Goal: Find specific page/section: Find specific page/section

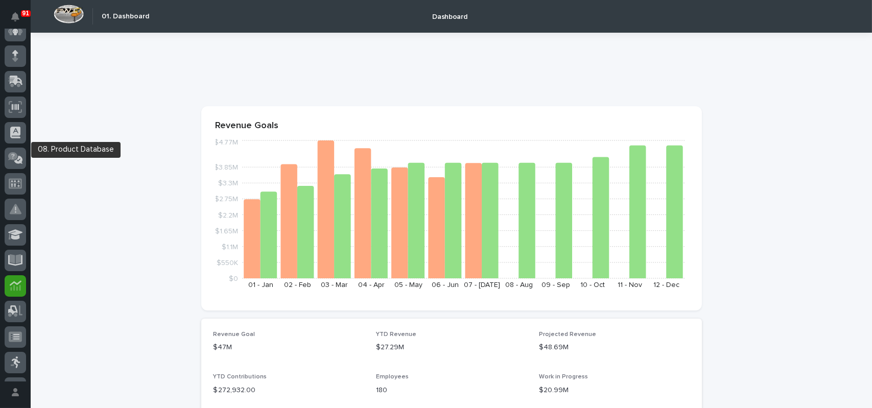
scroll to position [30, 0]
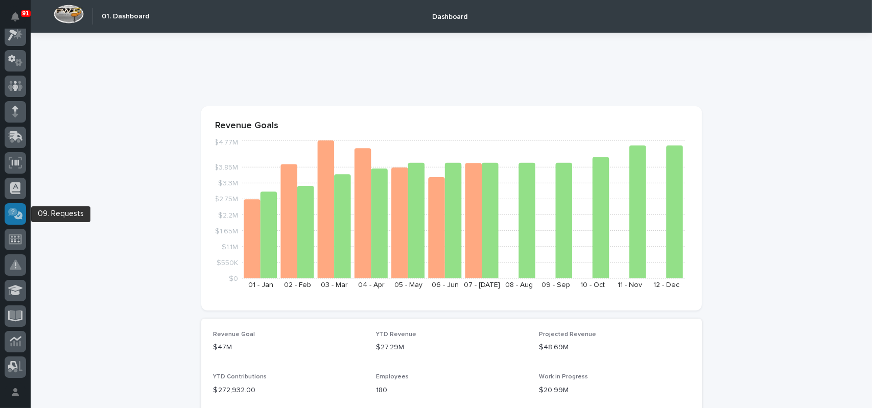
click at [16, 214] on icon at bounding box center [13, 212] width 10 height 8
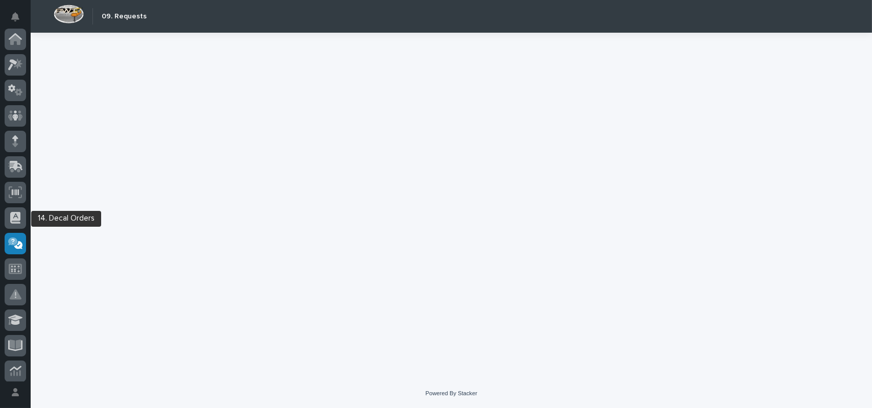
scroll to position [204, 0]
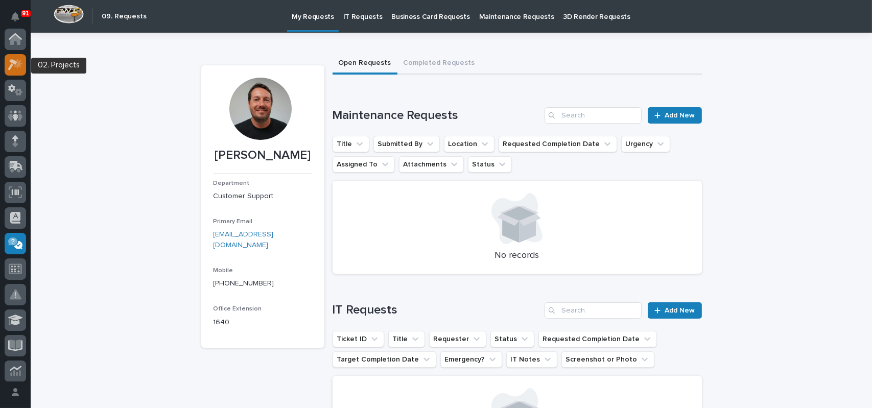
click at [19, 60] on icon at bounding box center [15, 65] width 15 height 12
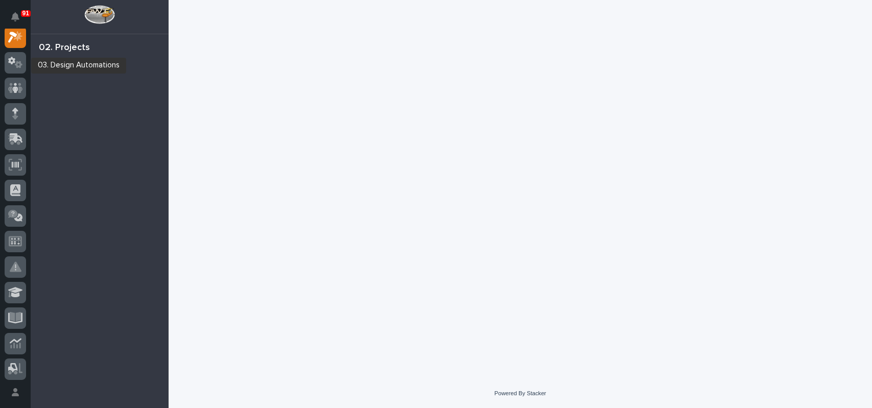
scroll to position [26, 0]
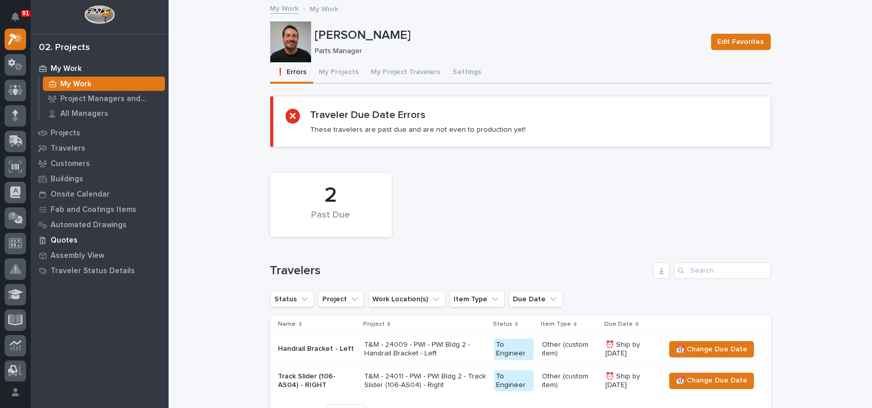
click at [62, 241] on p "Quotes" at bounding box center [64, 240] width 27 height 9
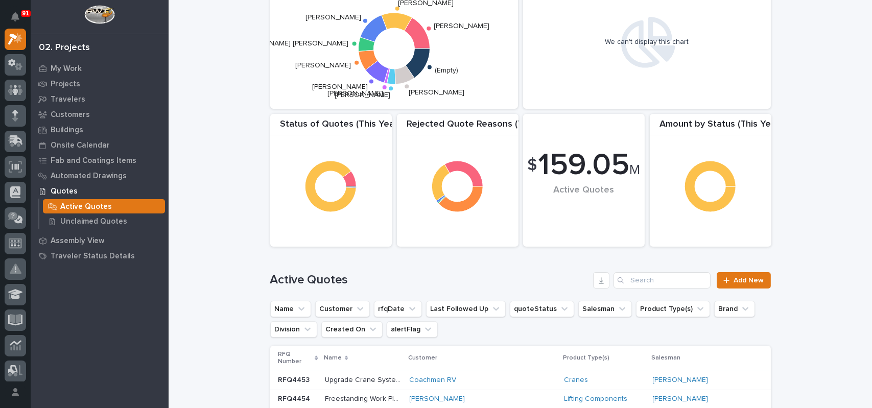
scroll to position [51, 0]
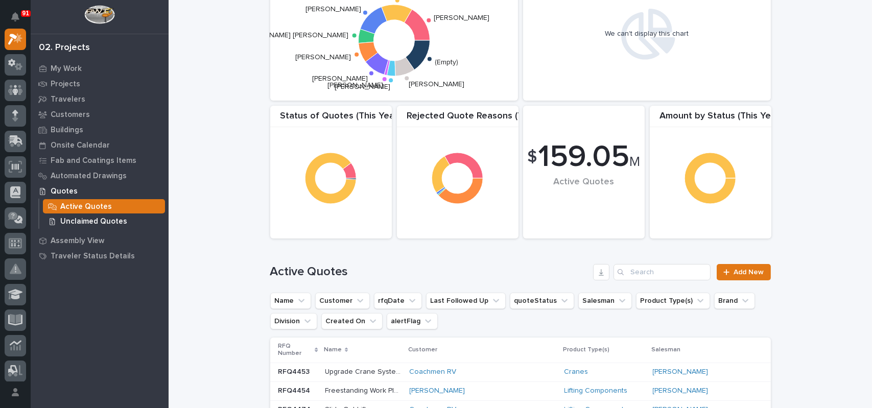
click at [68, 220] on p "Unclaimed Quotes" at bounding box center [93, 221] width 67 height 9
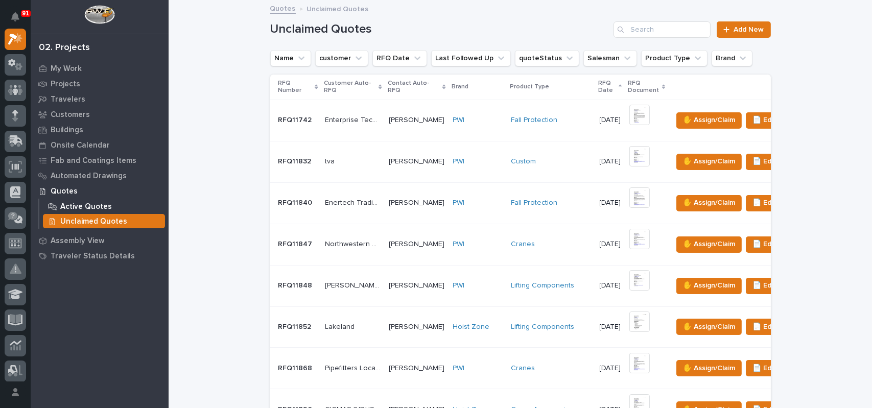
click at [68, 204] on p "Active Quotes" at bounding box center [86, 206] width 52 height 9
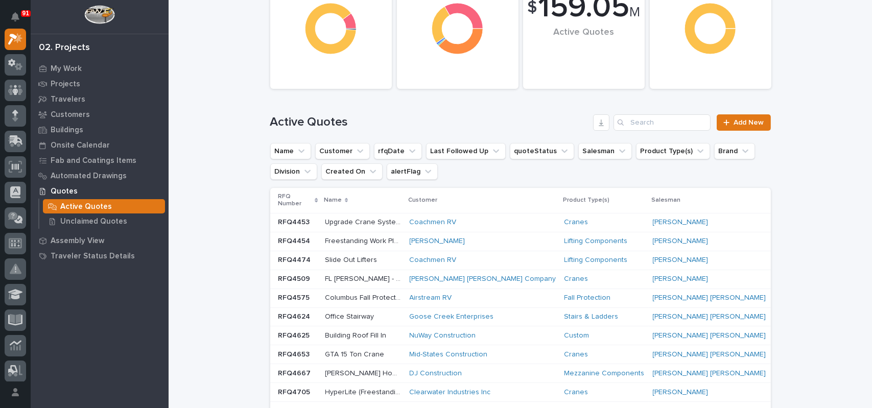
scroll to position [153, 0]
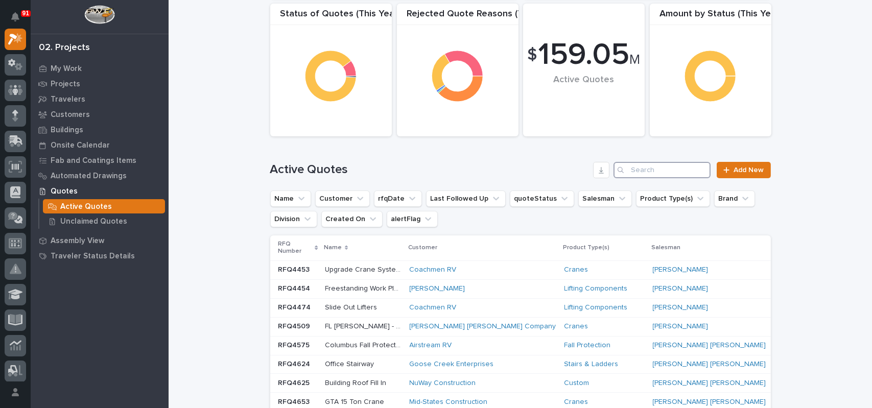
click at [652, 169] on input "Search" at bounding box center [662, 170] width 97 height 16
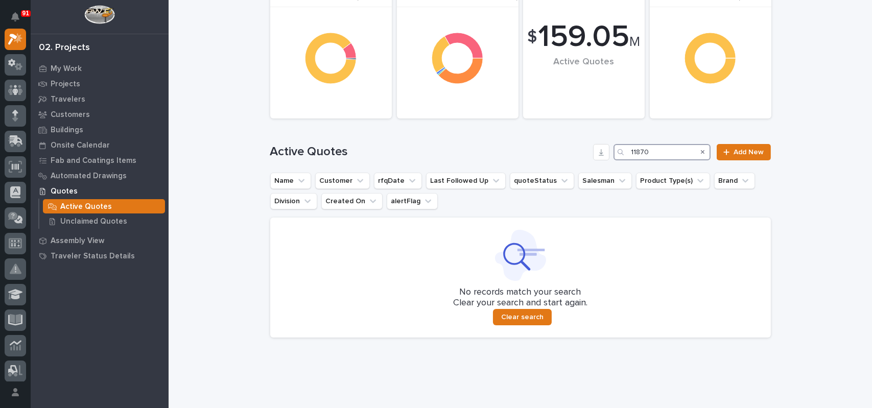
scroll to position [190, 0]
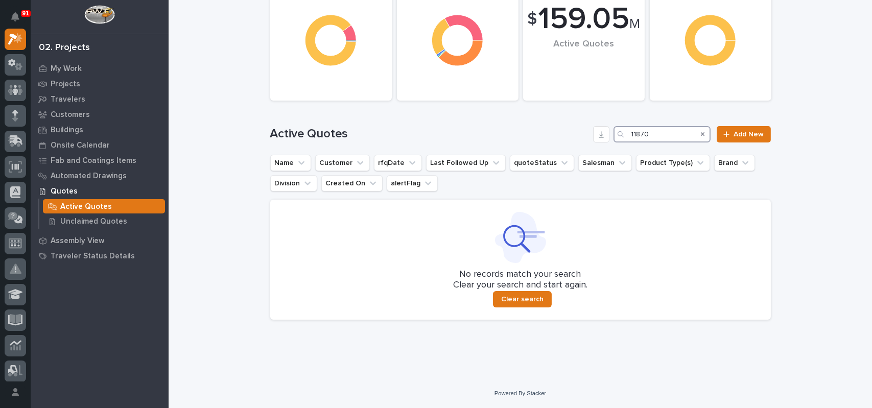
type input "11870"
click at [115, 214] on div "Active Quotes Unclaimed Quotes" at bounding box center [103, 214] width 130 height 30
click at [112, 219] on p "Unclaimed Quotes" at bounding box center [93, 221] width 67 height 9
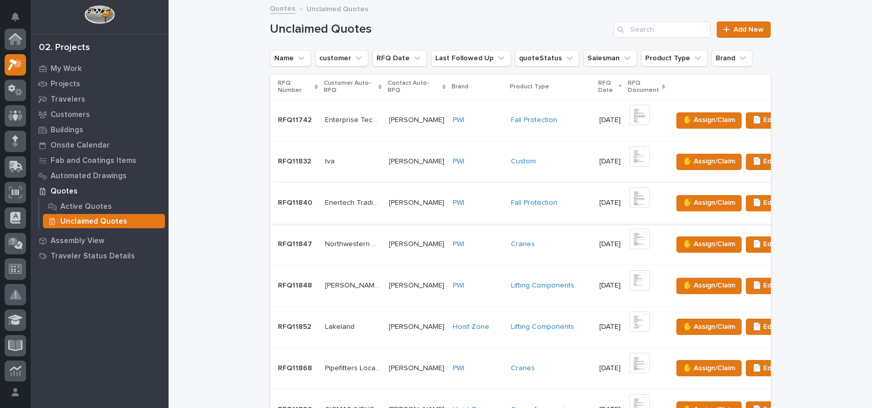
scroll to position [26, 0]
click at [651, 30] on input "Search" at bounding box center [662, 29] width 97 height 16
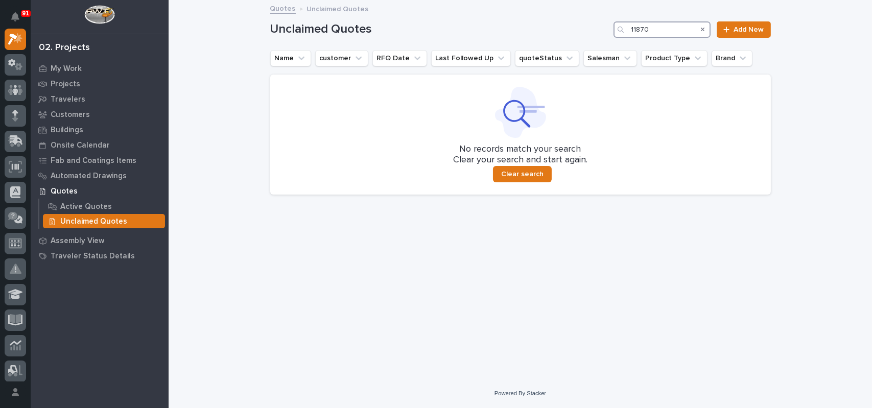
drag, startPoint x: 652, startPoint y: 30, endPoint x: 628, endPoint y: 28, distance: 24.1
click at [628, 28] on div "11870" at bounding box center [662, 29] width 97 height 16
type input "f"
type input "rfq11870"
click at [101, 204] on p "Active Quotes" at bounding box center [86, 206] width 52 height 9
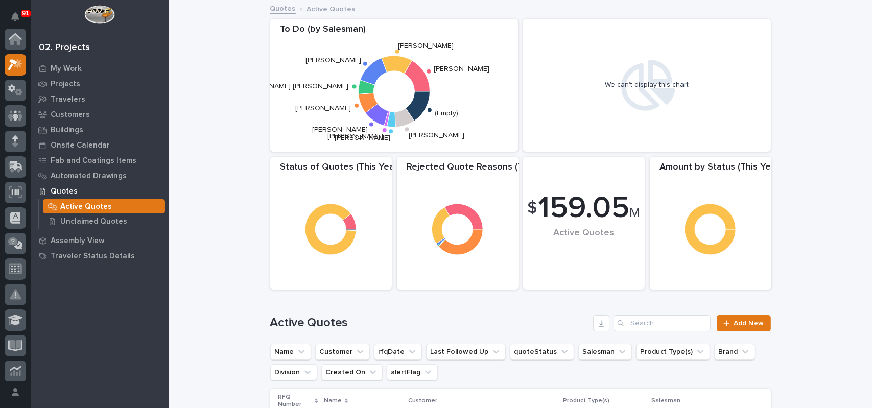
scroll to position [26, 0]
click at [632, 324] on input "Search" at bounding box center [662, 323] width 97 height 16
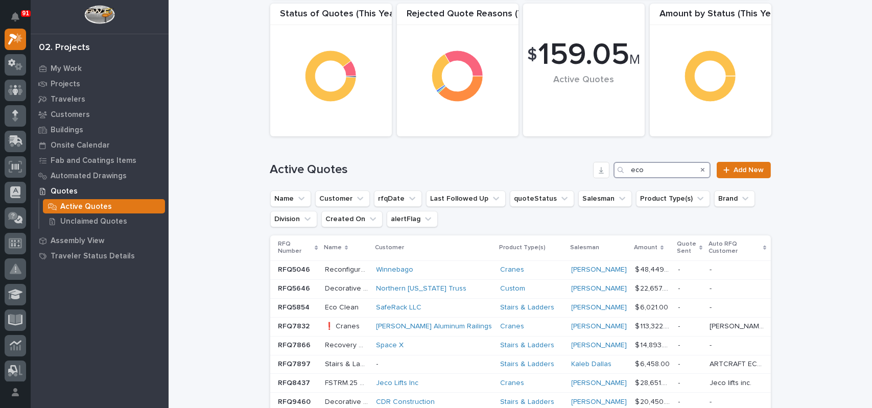
scroll to position [204, 0]
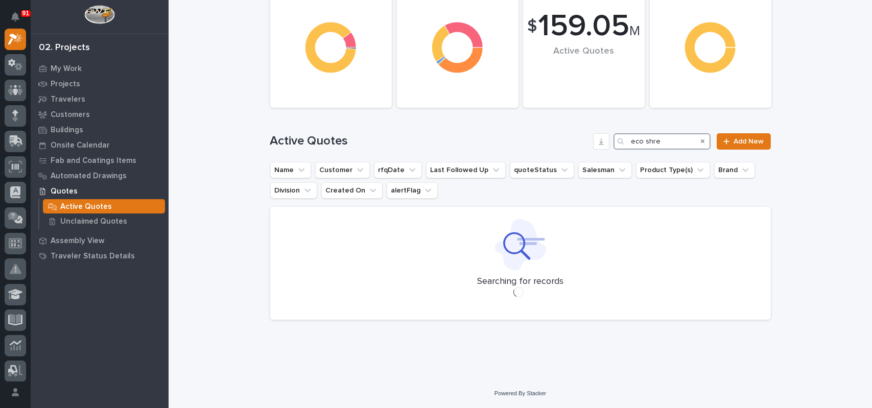
scroll to position [99, 0]
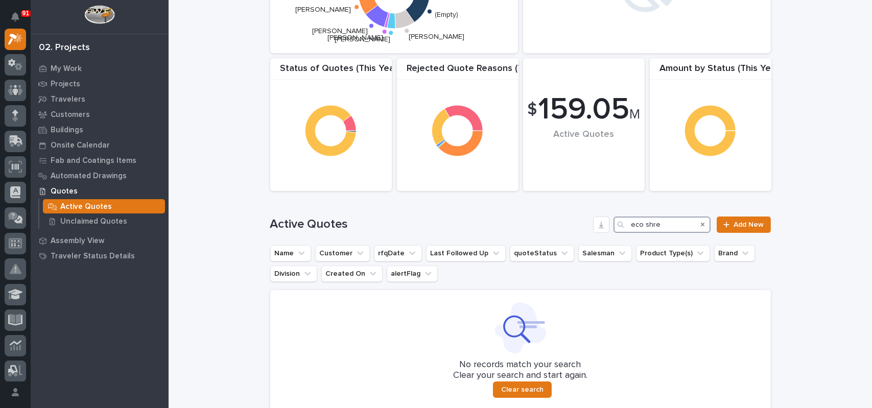
scroll to position [102, 0]
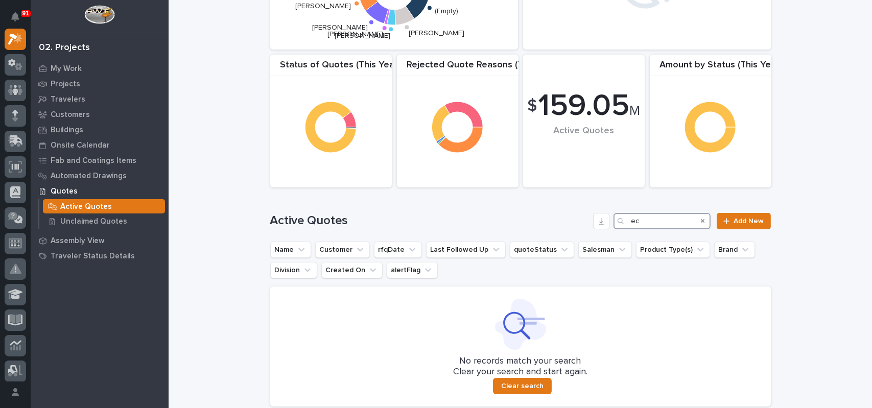
type input "e"
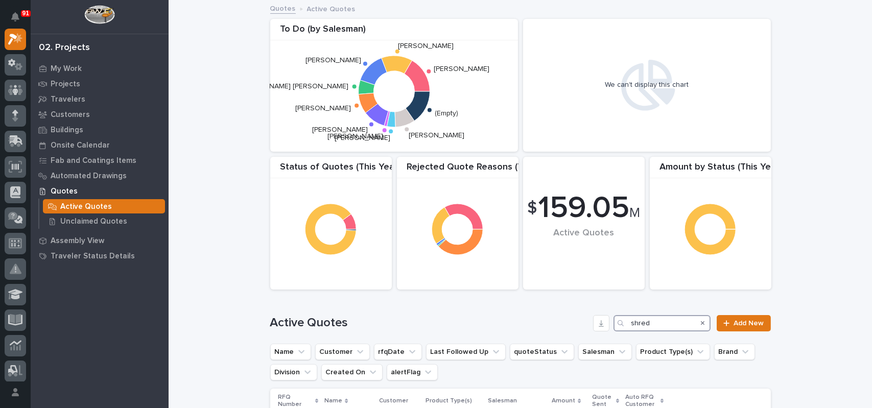
type input "shred"
